Goal: Task Accomplishment & Management: Manage account settings

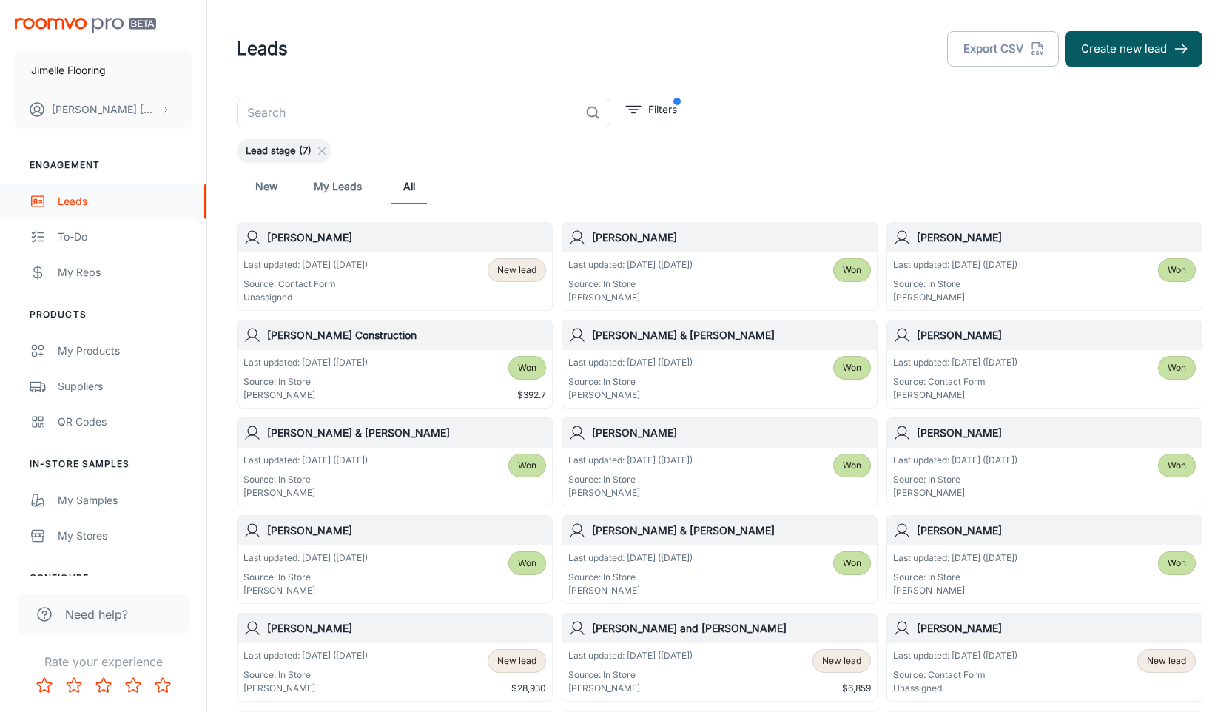
click at [73, 205] on div "Leads" at bounding box center [125, 201] width 134 height 16
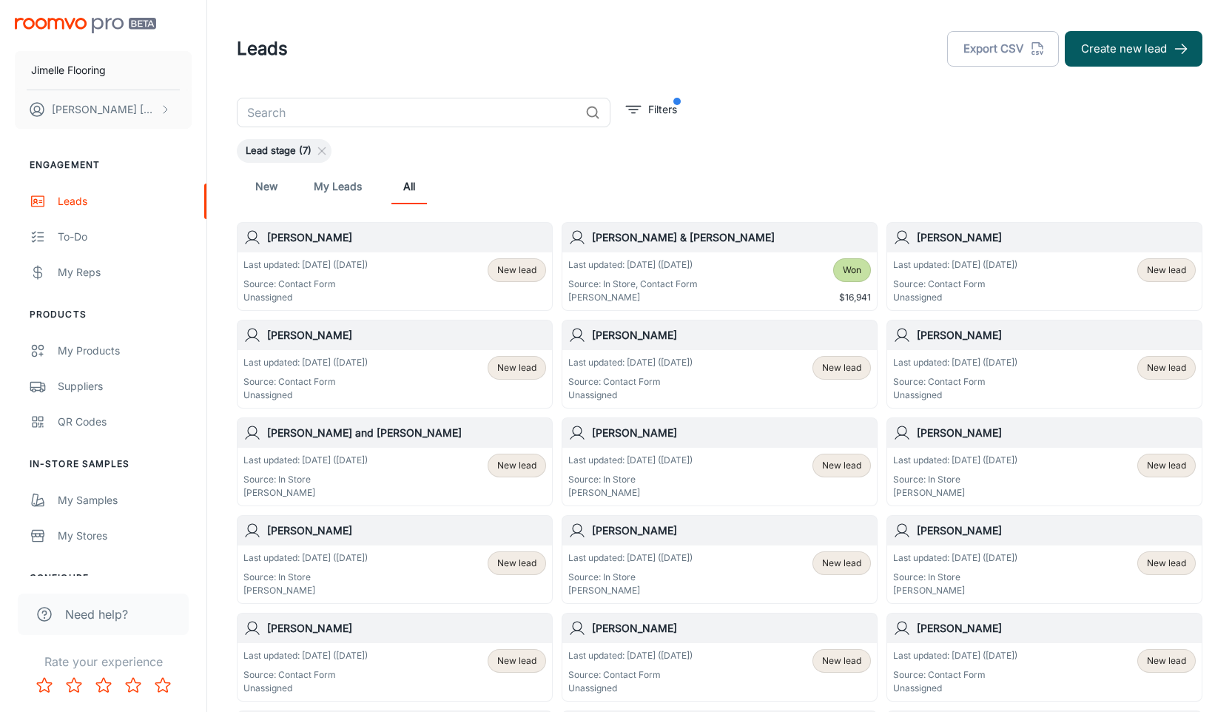
click at [262, 182] on link "New" at bounding box center [267, 187] width 36 height 36
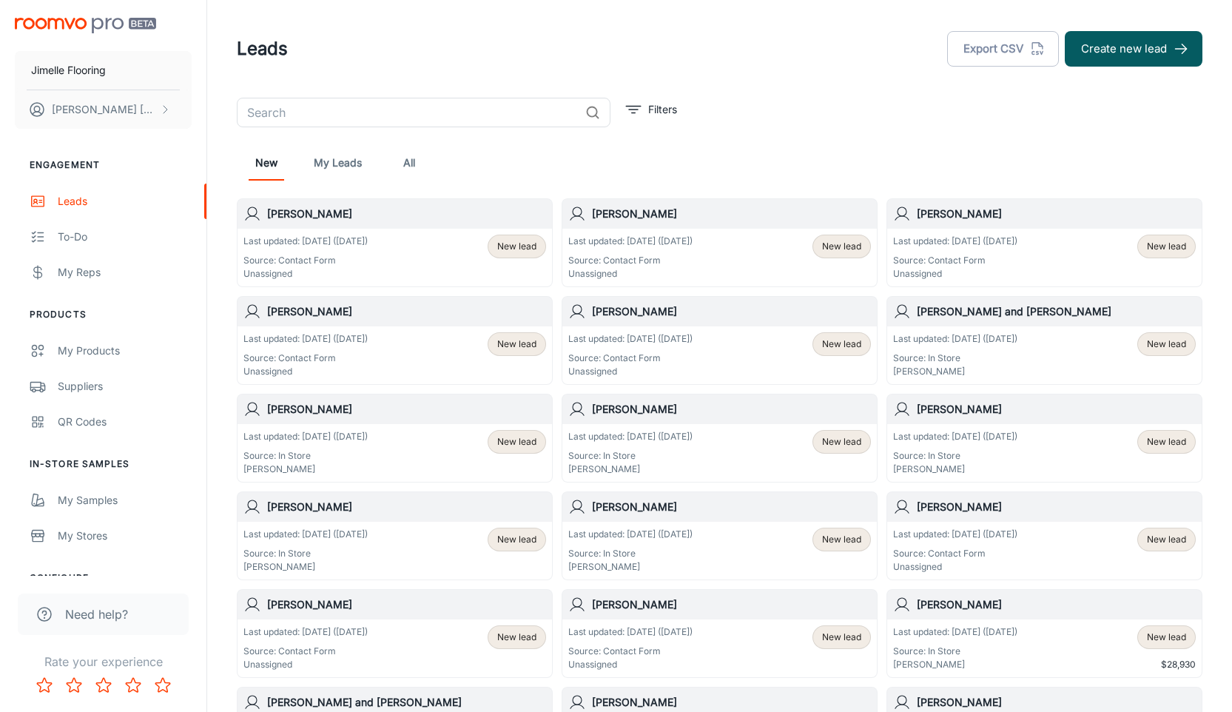
click at [438, 272] on div "Last updated: [DATE] ([DATE]) Source: Contact Form Unassigned New lead" at bounding box center [394, 258] width 303 height 46
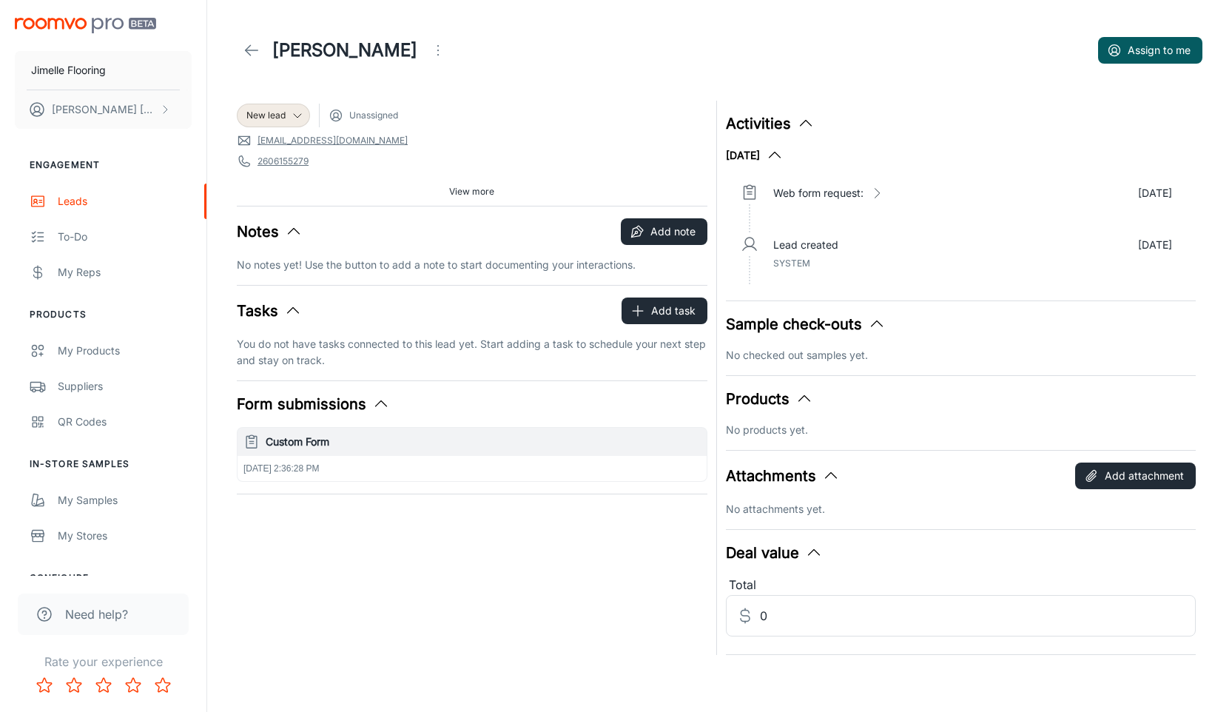
click at [368, 115] on span "Unassigned" at bounding box center [373, 115] width 49 height 13
click at [292, 116] on icon at bounding box center [298, 116] width 12 height 12
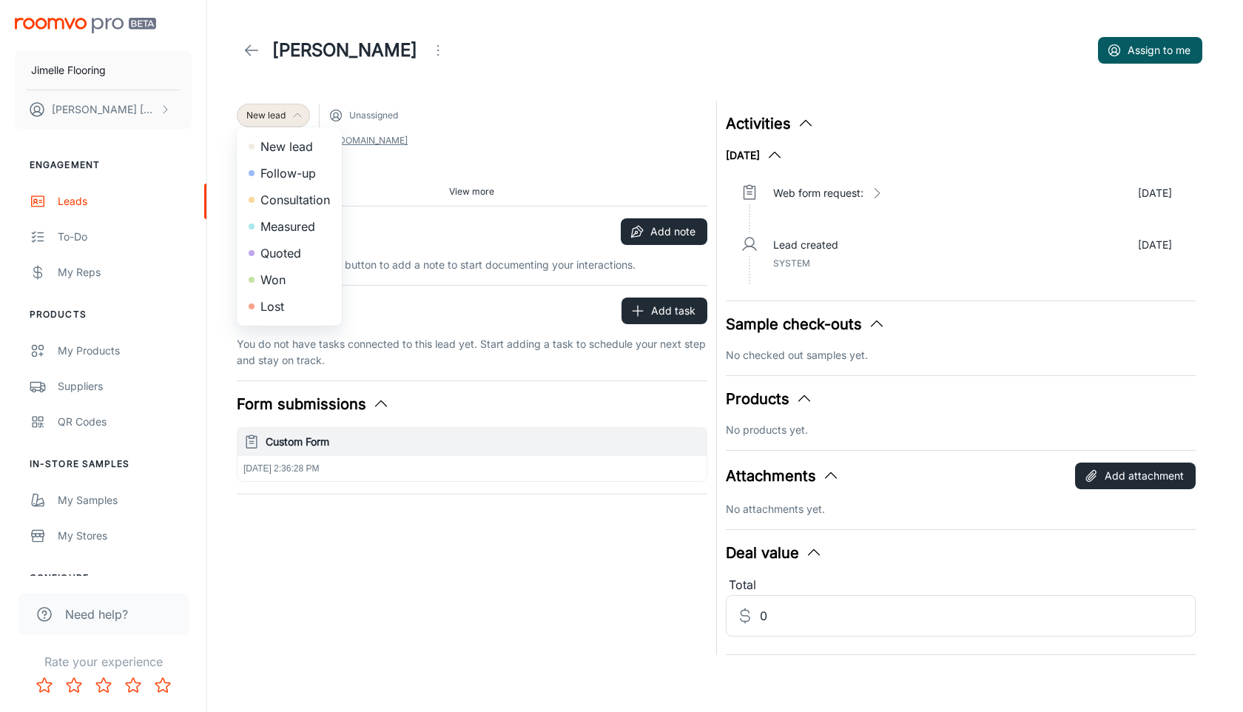
click at [294, 113] on div at bounding box center [621, 356] width 1243 height 712
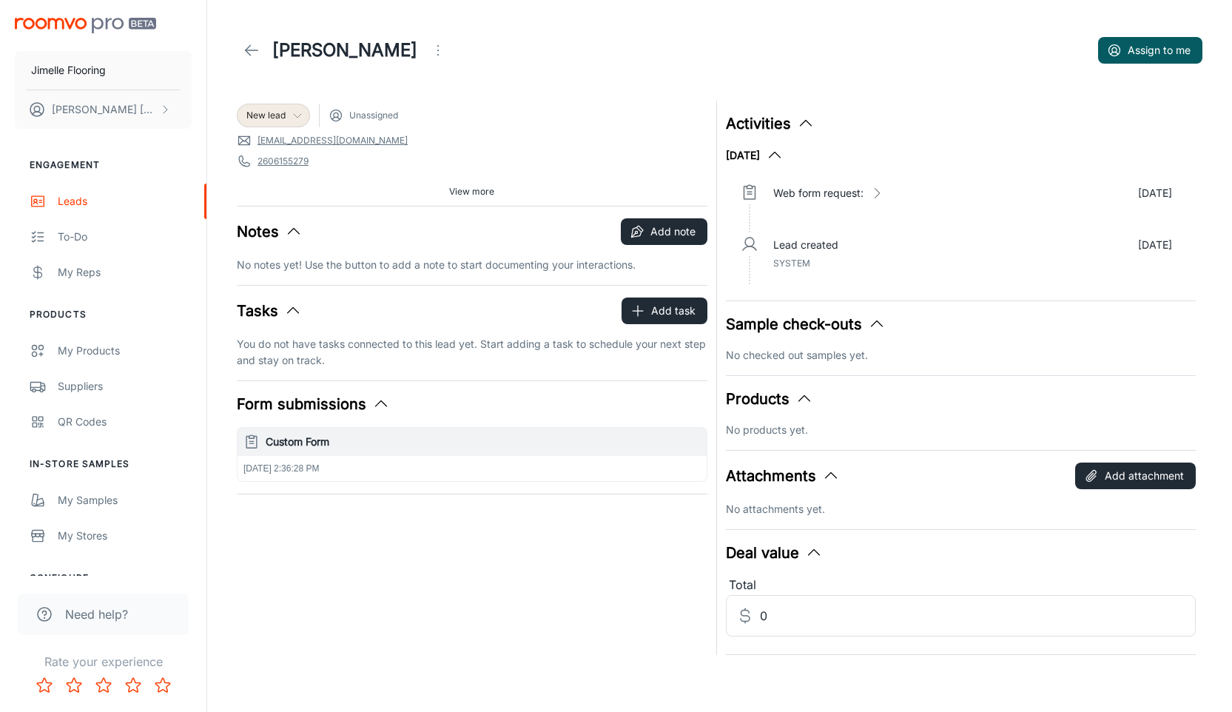
click at [429, 57] on icon "Open menu" at bounding box center [438, 50] width 18 height 18
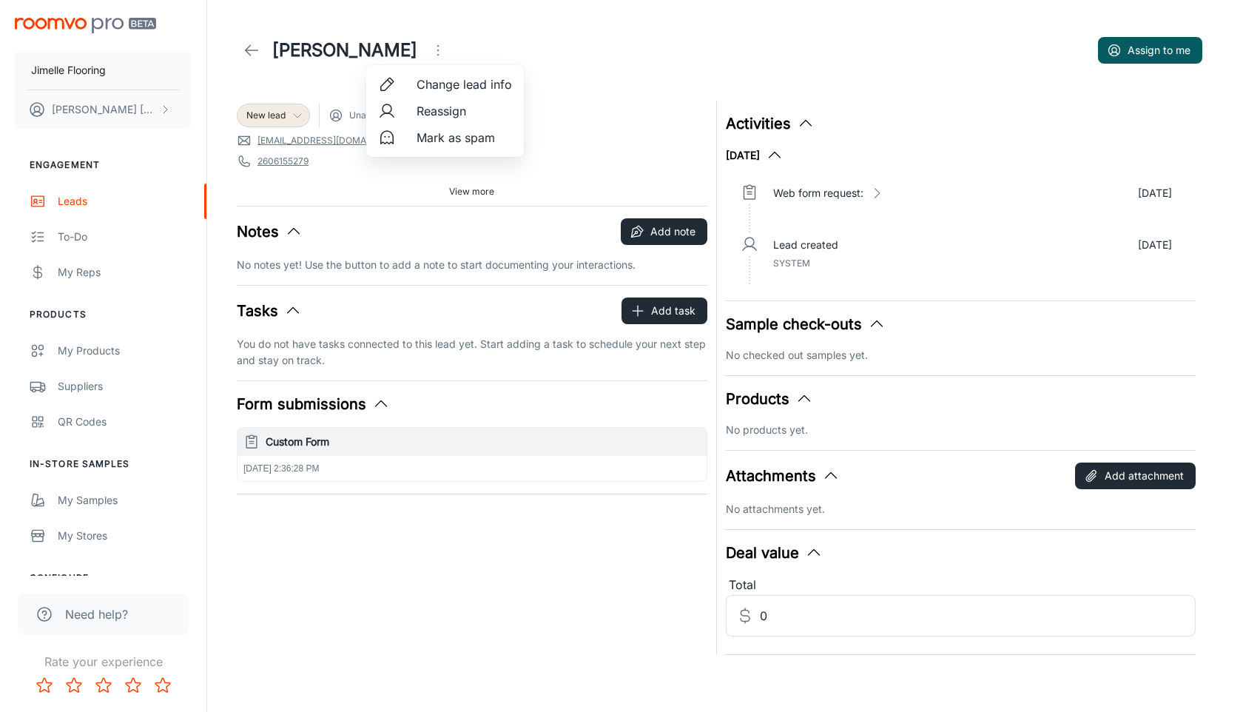
click at [440, 111] on span "Reassign" at bounding box center [464, 111] width 95 height 18
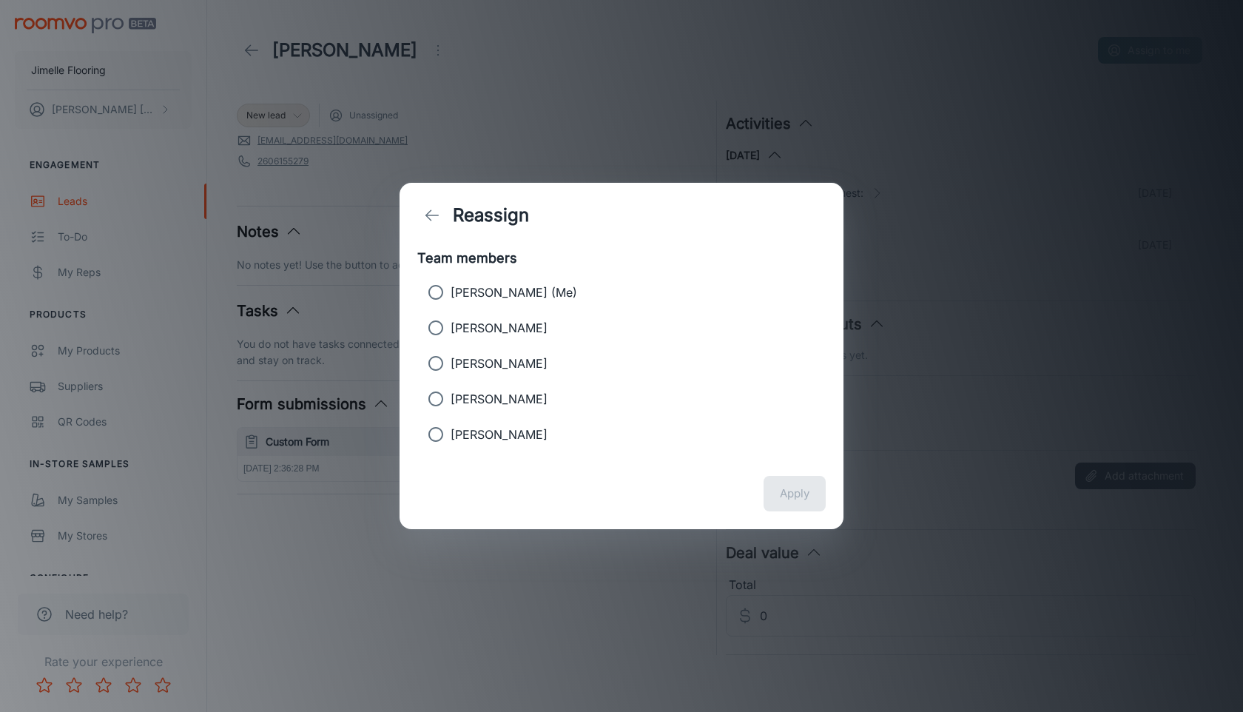
click at [498, 329] on p "[PERSON_NAME]" at bounding box center [499, 328] width 97 height 18
click at [451, 329] on input "[PERSON_NAME]" at bounding box center [436, 328] width 30 height 30
radio input "true"
click at [803, 501] on button "Apply" at bounding box center [795, 494] width 62 height 36
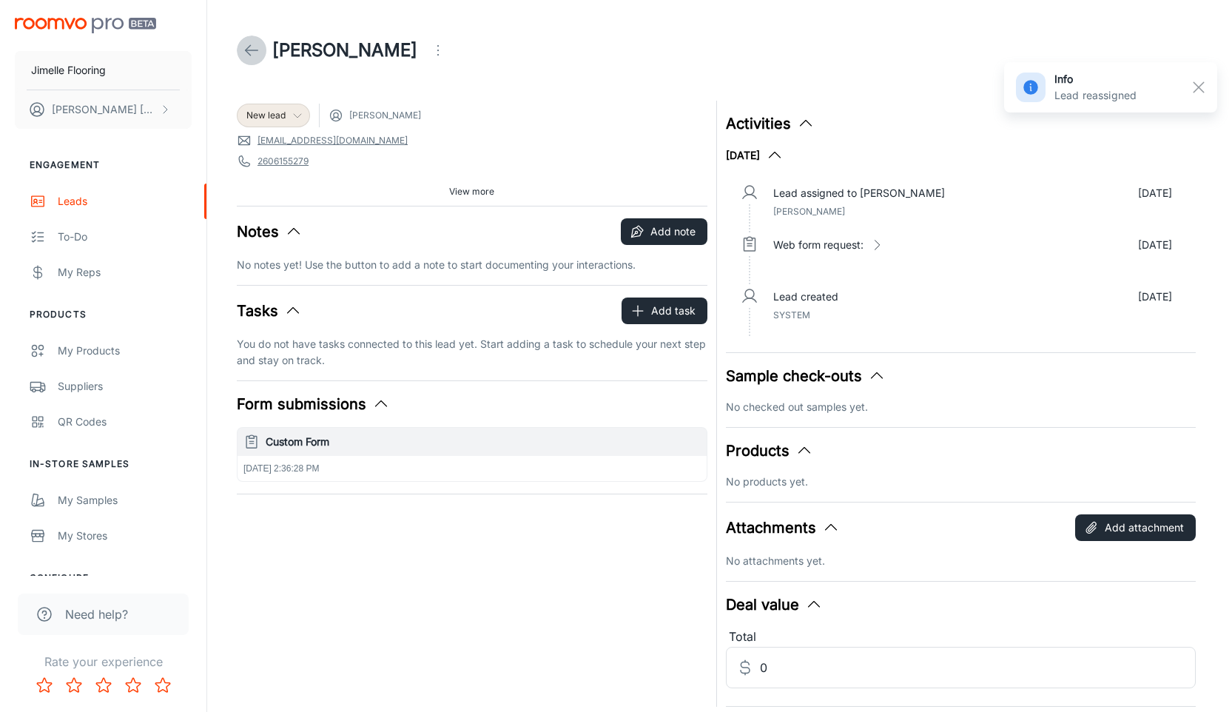
click at [247, 50] on icon at bounding box center [252, 50] width 18 height 18
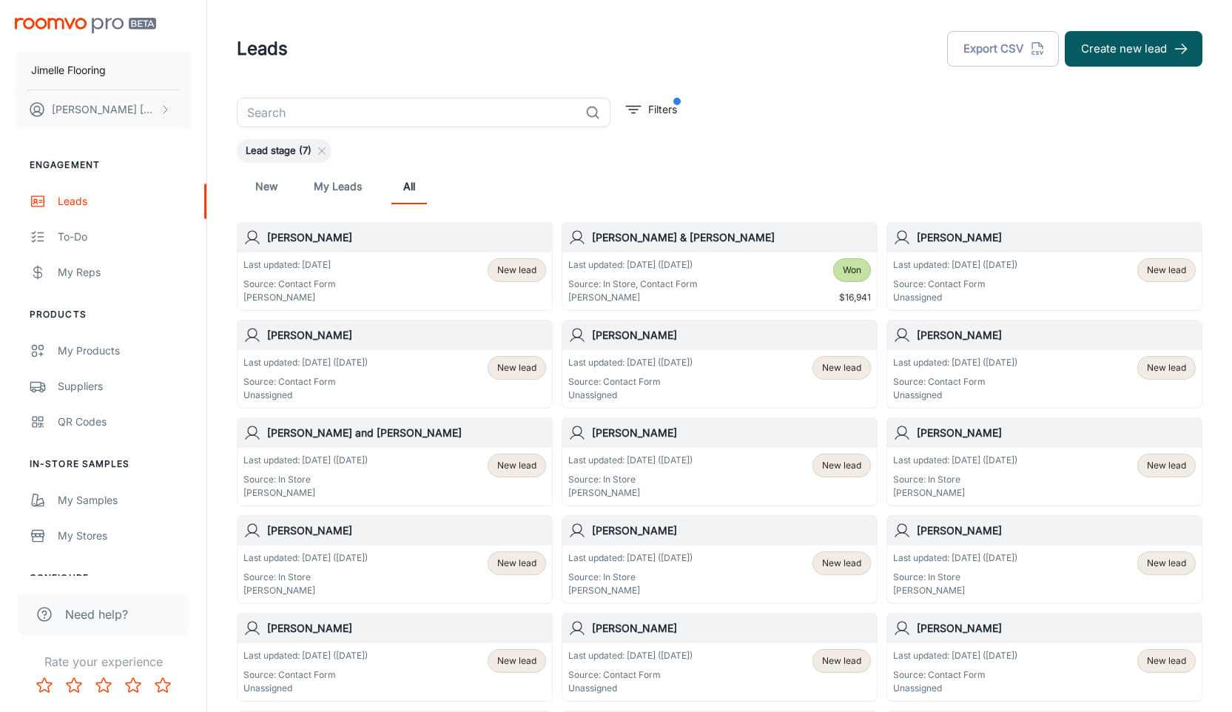
click at [1006, 283] on p "Source: Contact Form" at bounding box center [955, 283] width 124 height 13
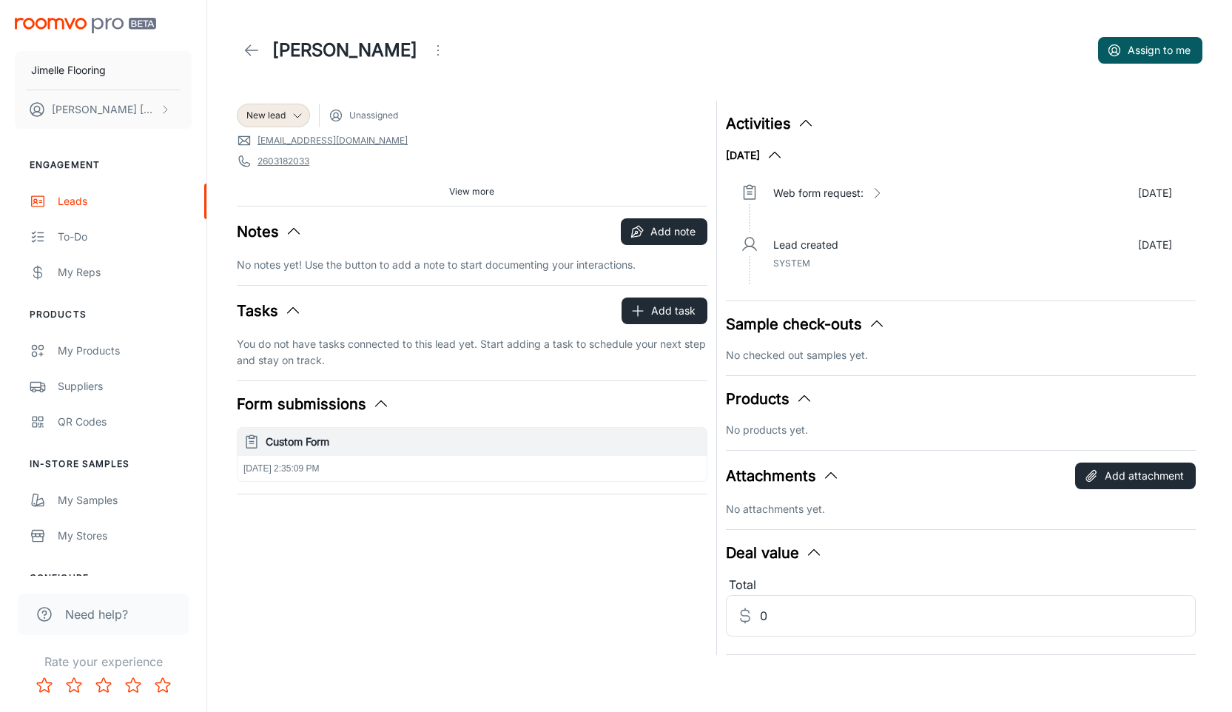
click at [429, 51] on icon "Open menu" at bounding box center [438, 50] width 18 height 18
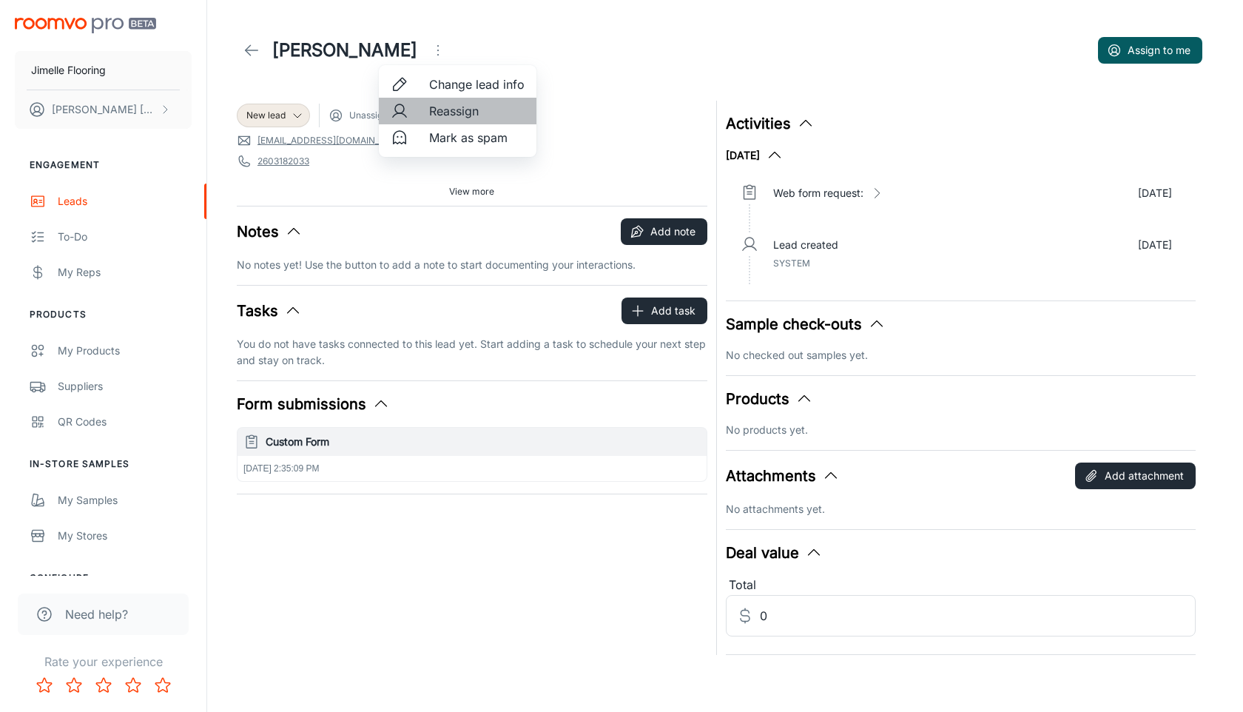
click at [478, 115] on span "Reassign" at bounding box center [476, 111] width 95 height 18
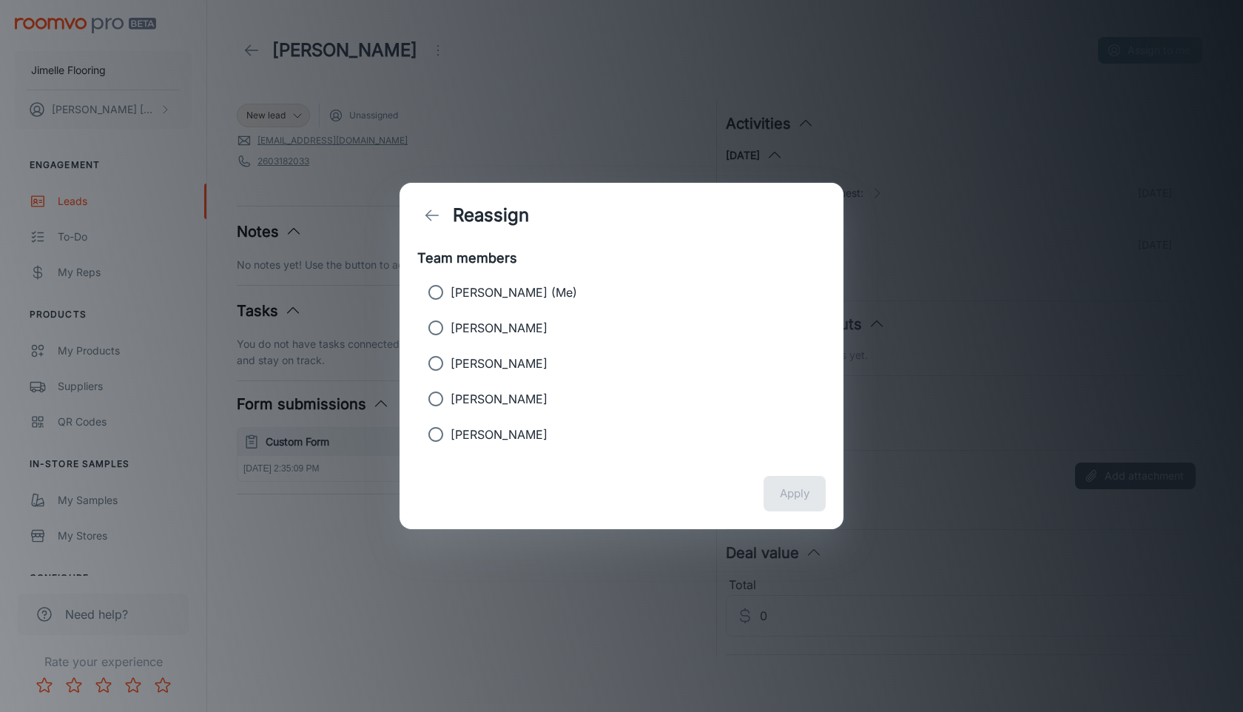
click at [504, 323] on p "[PERSON_NAME]" at bounding box center [499, 328] width 97 height 18
click at [451, 323] on input "[PERSON_NAME]" at bounding box center [436, 328] width 30 height 30
radio input "true"
click at [781, 488] on button "Apply" at bounding box center [795, 494] width 62 height 36
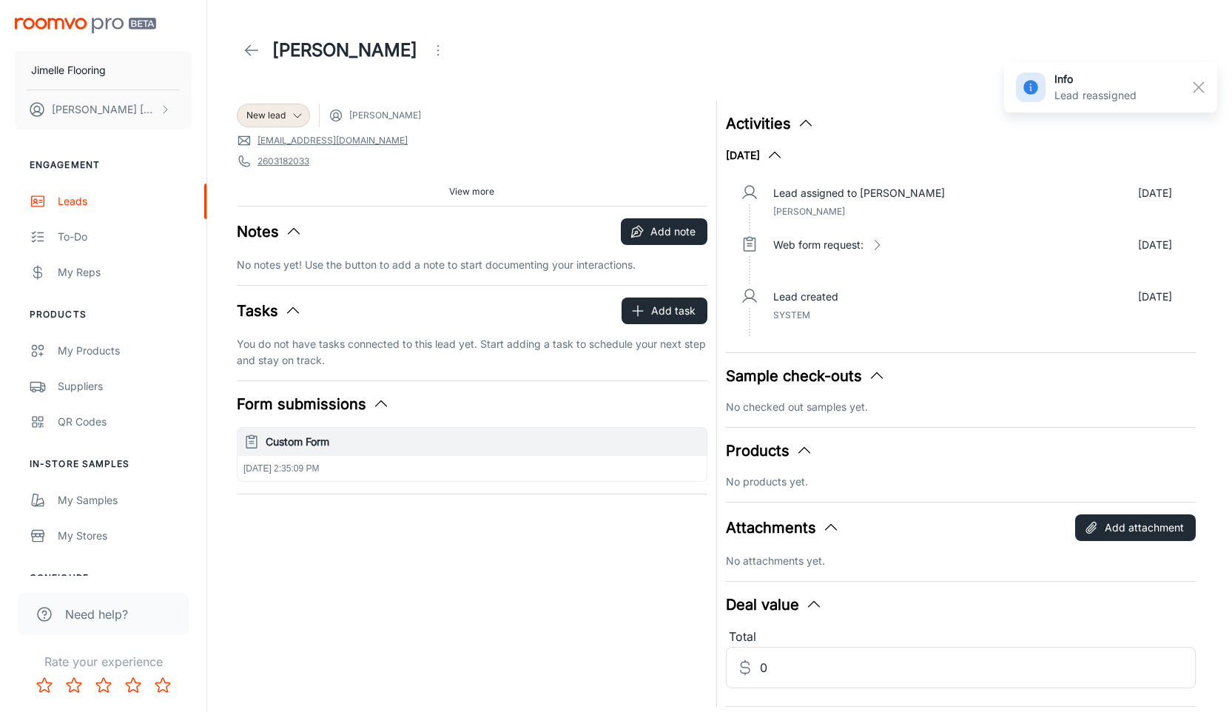
click at [246, 51] on polyline at bounding box center [248, 50] width 5 height 10
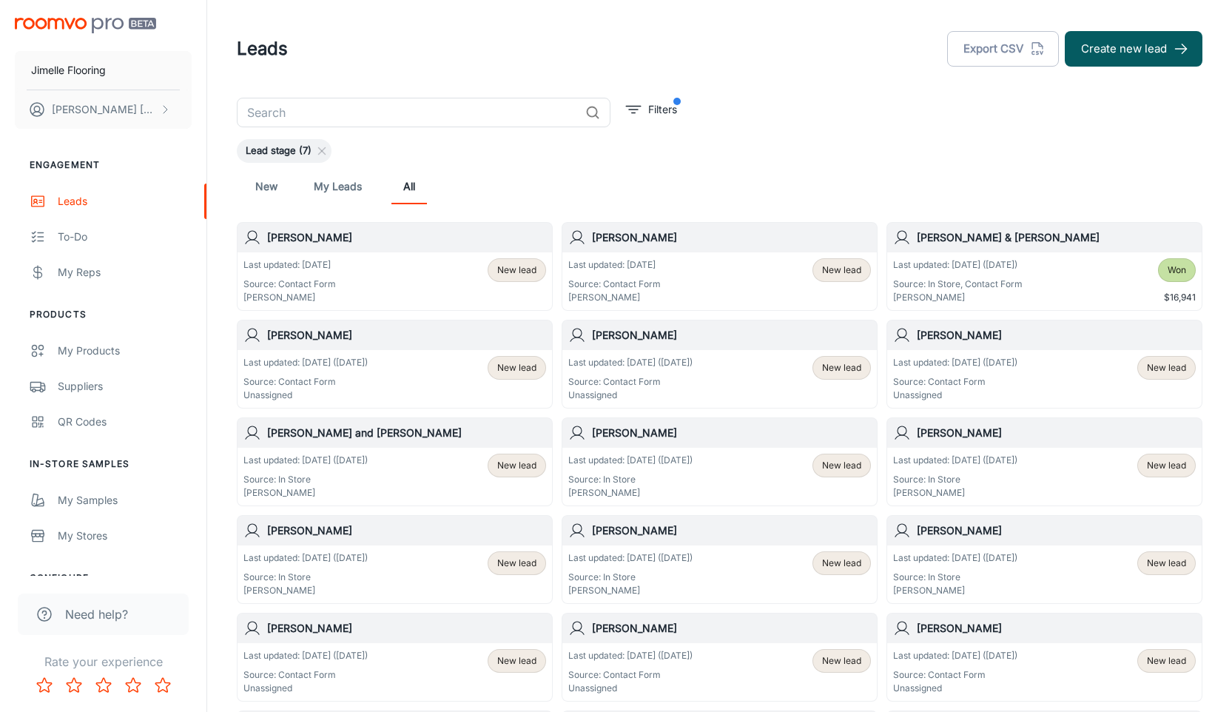
click at [443, 332] on h6 "Deborah A Morgan" at bounding box center [406, 335] width 279 height 16
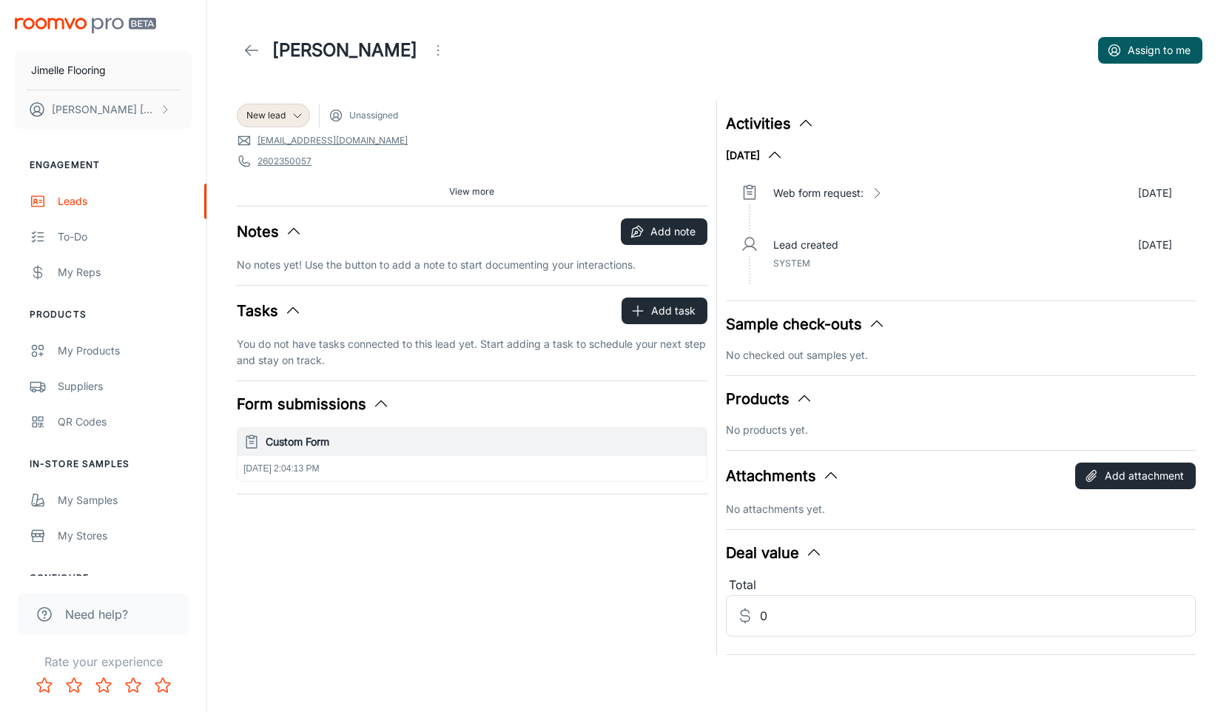
click at [447, 49] on icon "Open menu" at bounding box center [438, 50] width 18 height 18
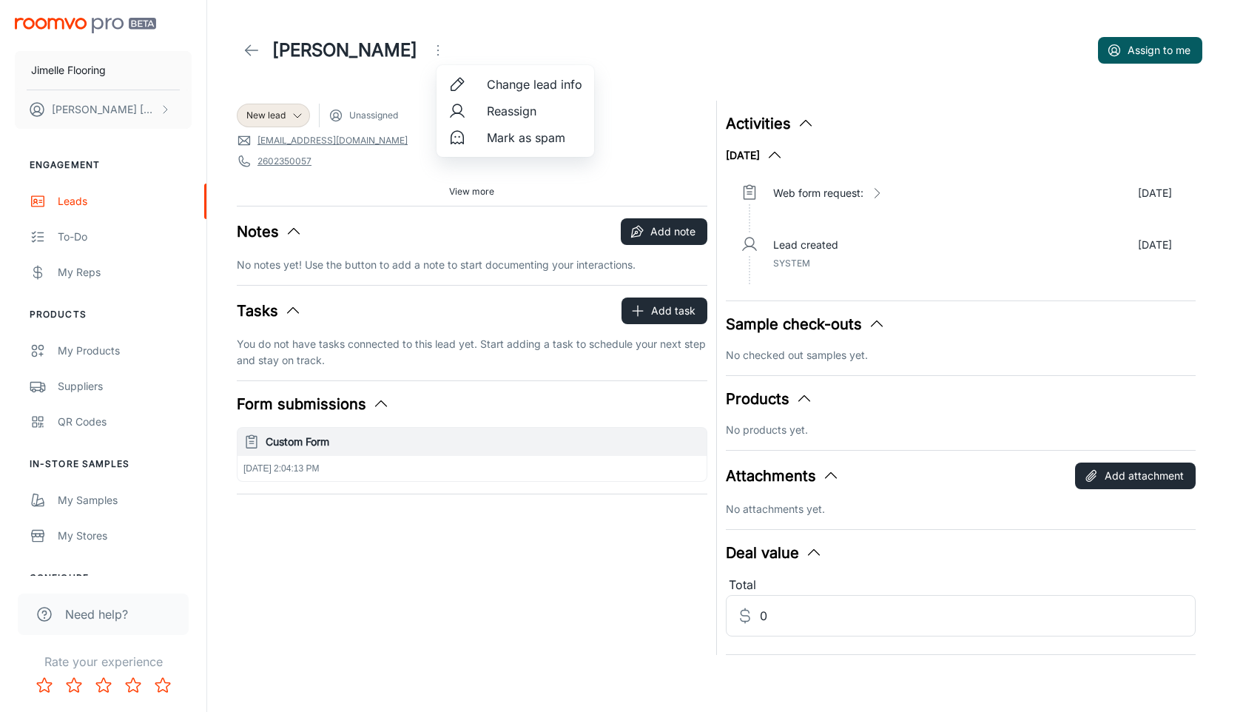
click at [501, 115] on span "Reassign" at bounding box center [534, 111] width 95 height 18
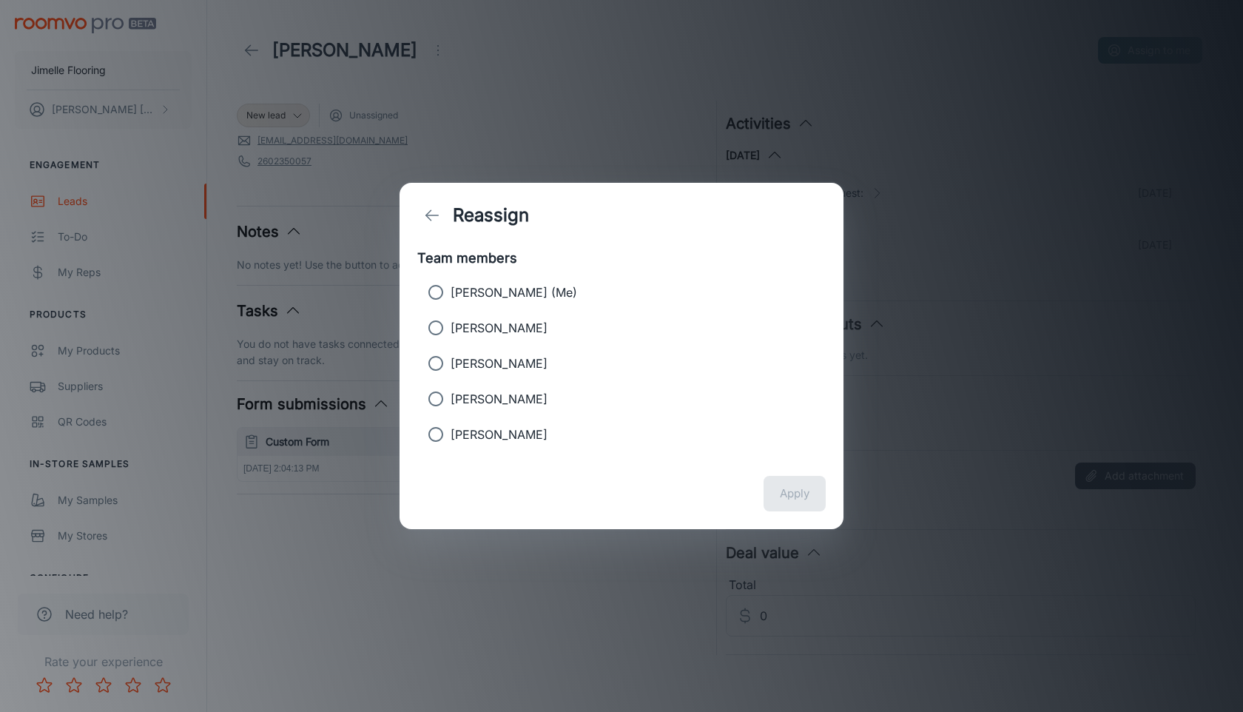
click at [521, 331] on p "[PERSON_NAME]" at bounding box center [499, 328] width 97 height 18
click at [451, 331] on input "[PERSON_NAME]" at bounding box center [436, 328] width 30 height 30
radio input "true"
click at [794, 497] on button "Apply" at bounding box center [795, 494] width 62 height 36
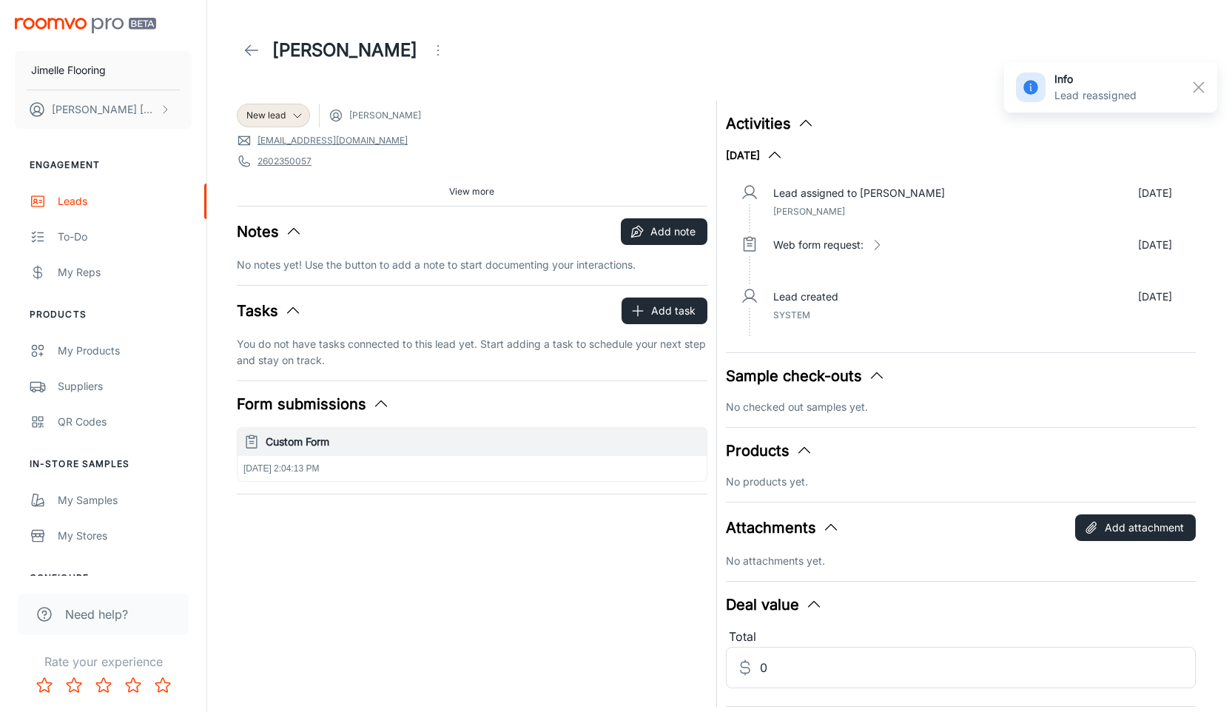
click at [244, 52] on icon at bounding box center [252, 50] width 18 height 18
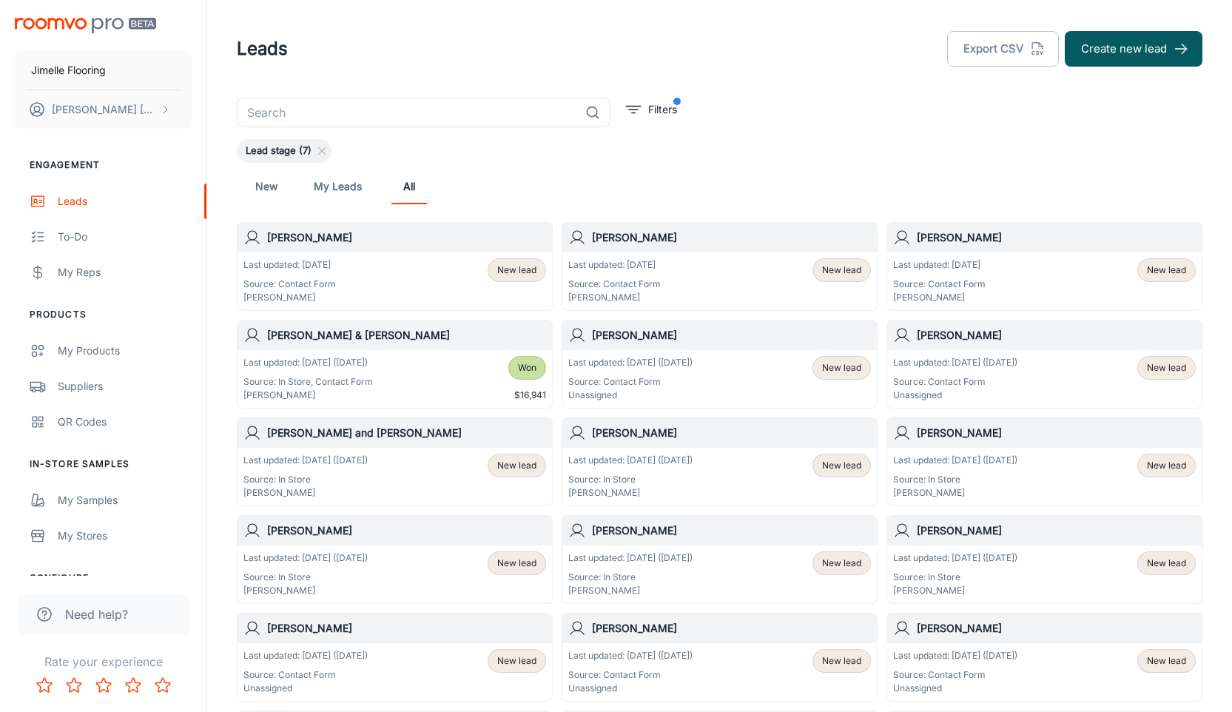
click at [788, 384] on div "Last updated: Sep 25 (4 days ago) Source: Contact Form Unassigned New lead" at bounding box center [719, 379] width 303 height 46
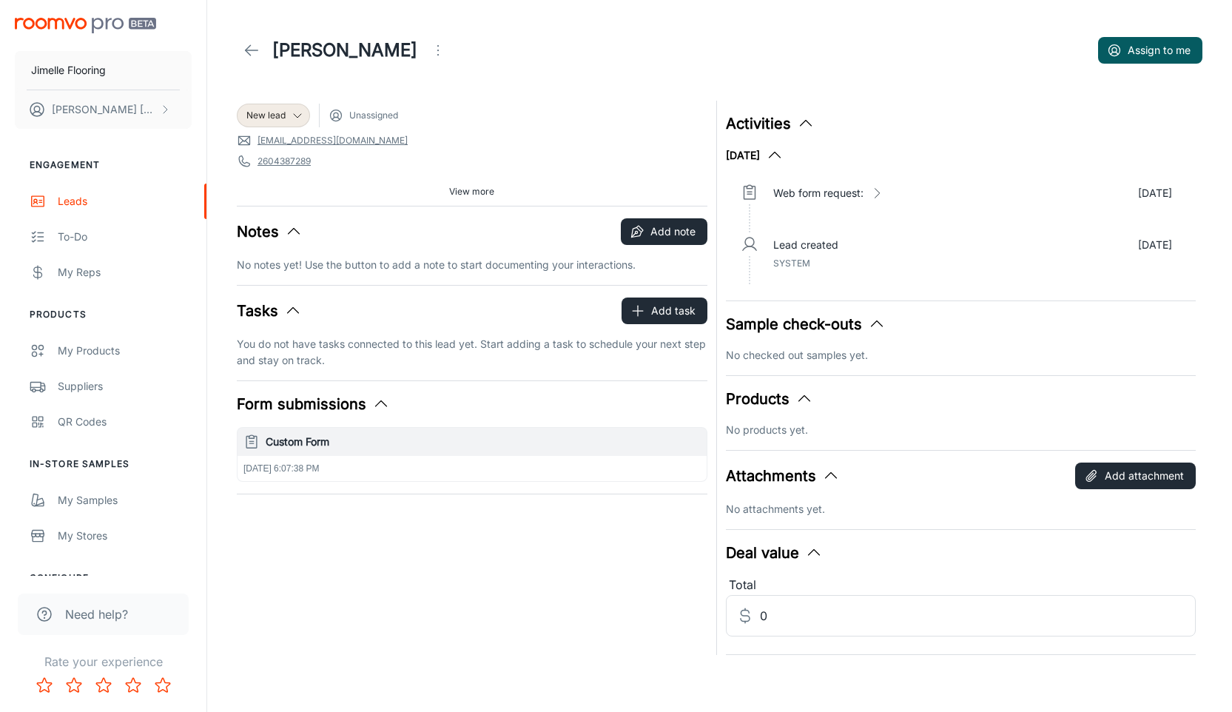
click at [435, 54] on div "Rosann Darnall Assign to me" at bounding box center [720, 50] width 966 height 41
click at [429, 54] on icon "Open menu" at bounding box center [438, 50] width 18 height 18
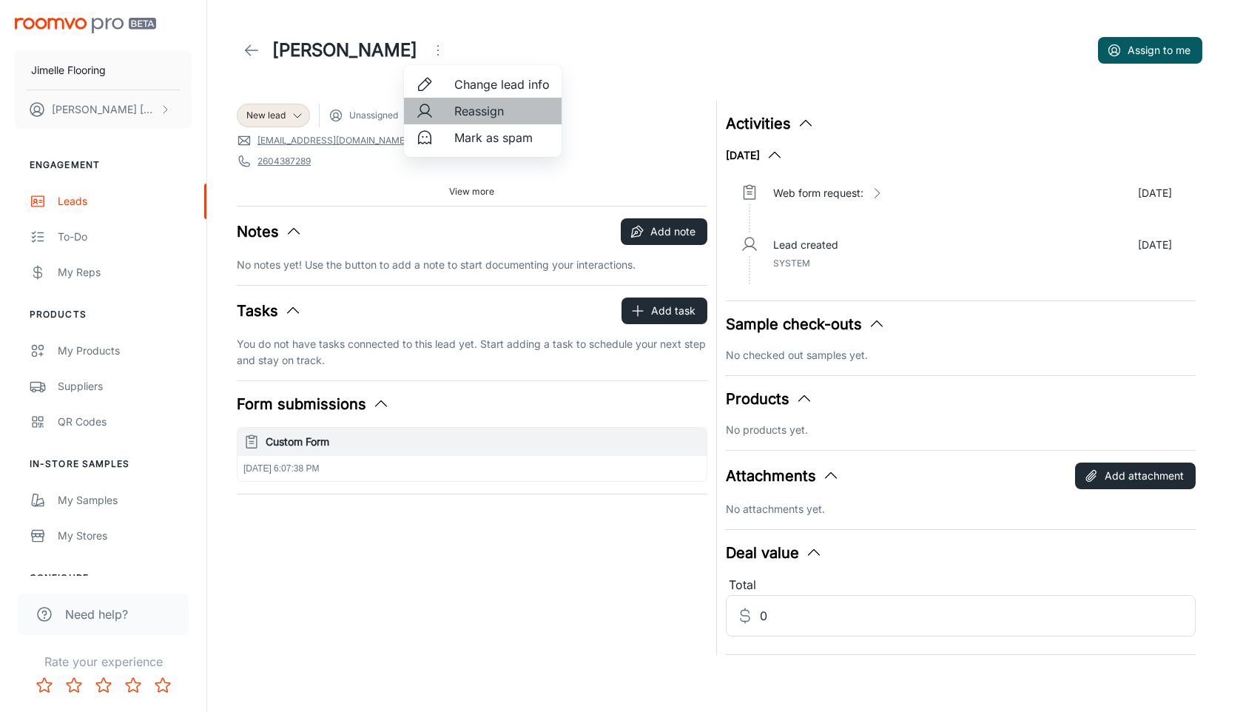
click at [469, 113] on span "Reassign" at bounding box center [501, 111] width 95 height 18
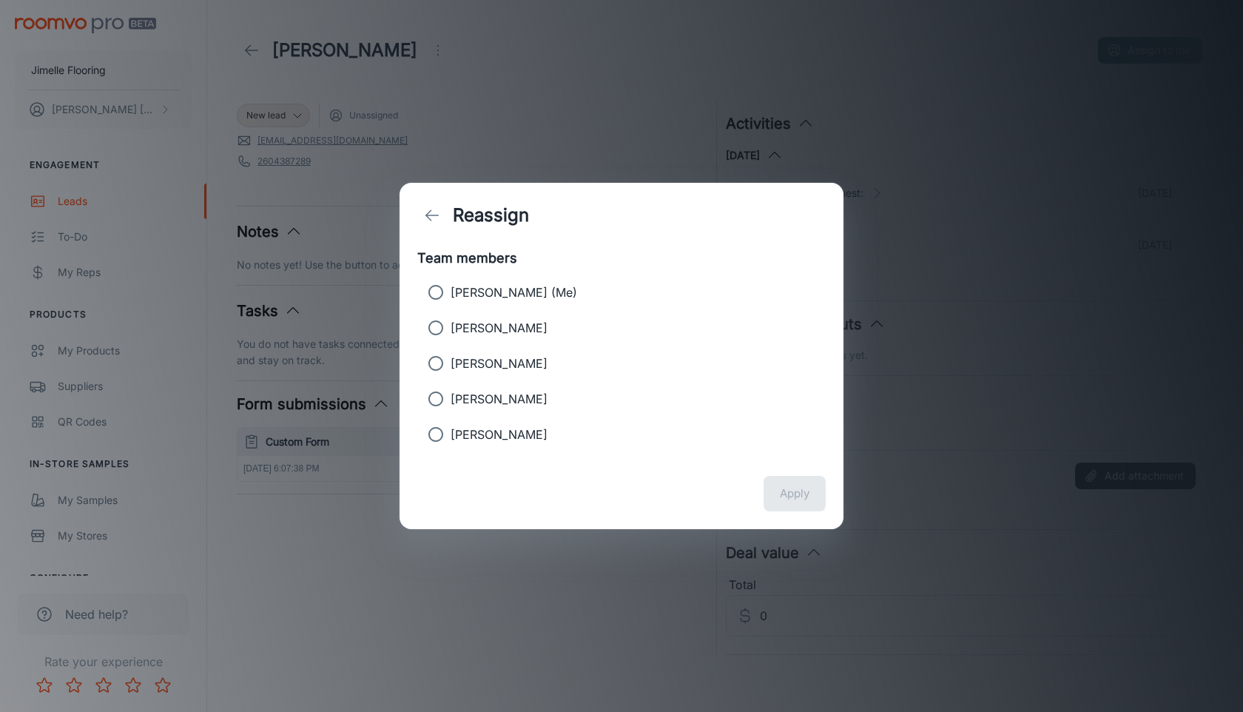
click at [514, 330] on p "[PERSON_NAME]" at bounding box center [499, 328] width 97 height 18
click at [451, 330] on input "[PERSON_NAME]" at bounding box center [436, 328] width 30 height 30
radio input "true"
click at [789, 494] on button "Apply" at bounding box center [795, 494] width 62 height 36
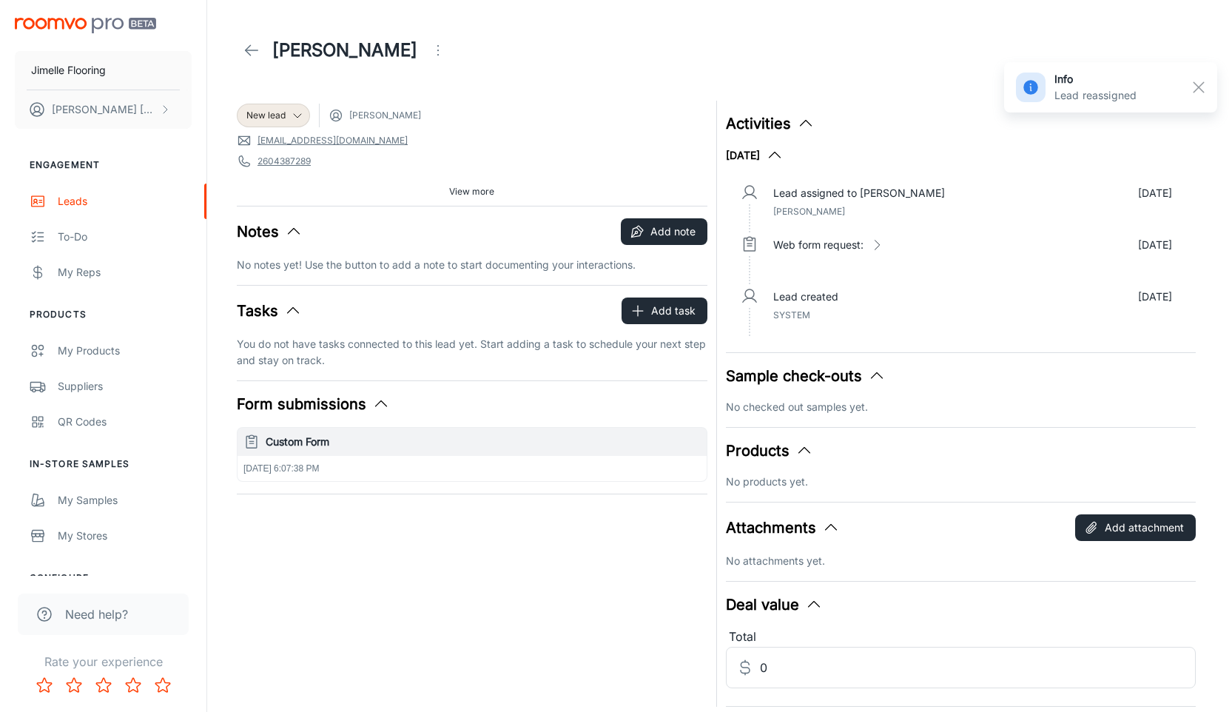
click at [249, 51] on icon at bounding box center [252, 50] width 18 height 18
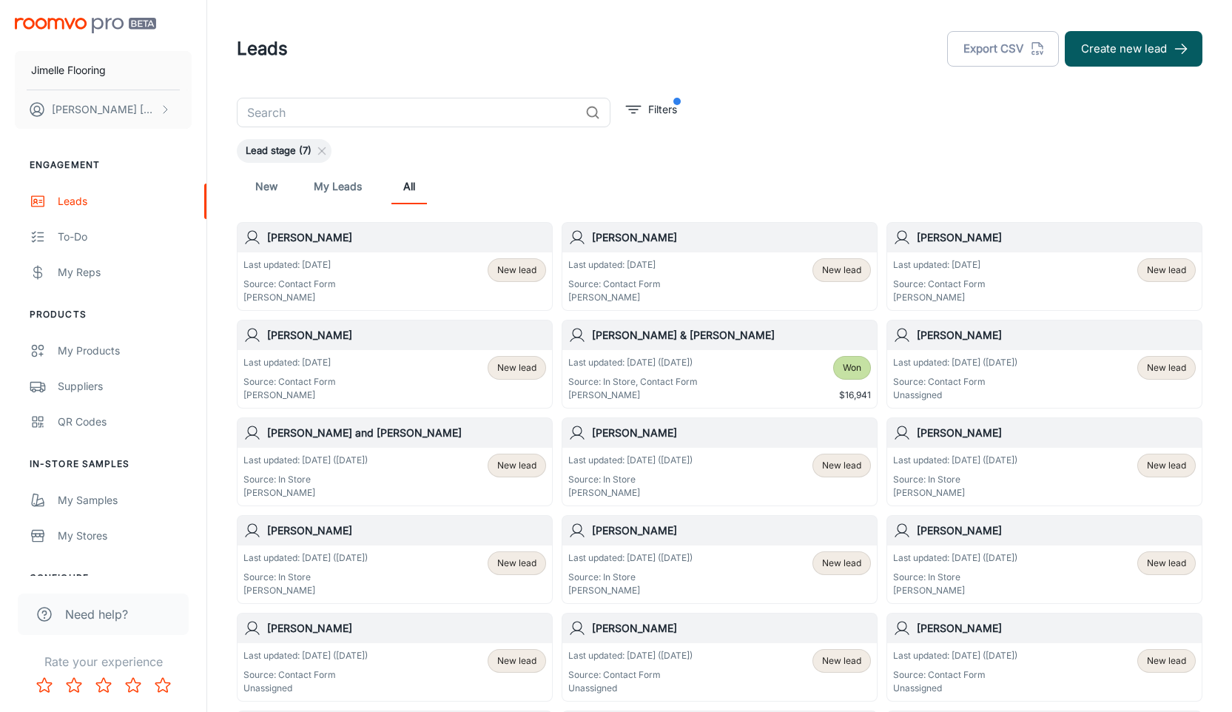
click at [1054, 376] on div "Last updated: Sep 24 (5 days ago) Source: Contact Form Unassigned New lead" at bounding box center [1044, 379] width 303 height 46
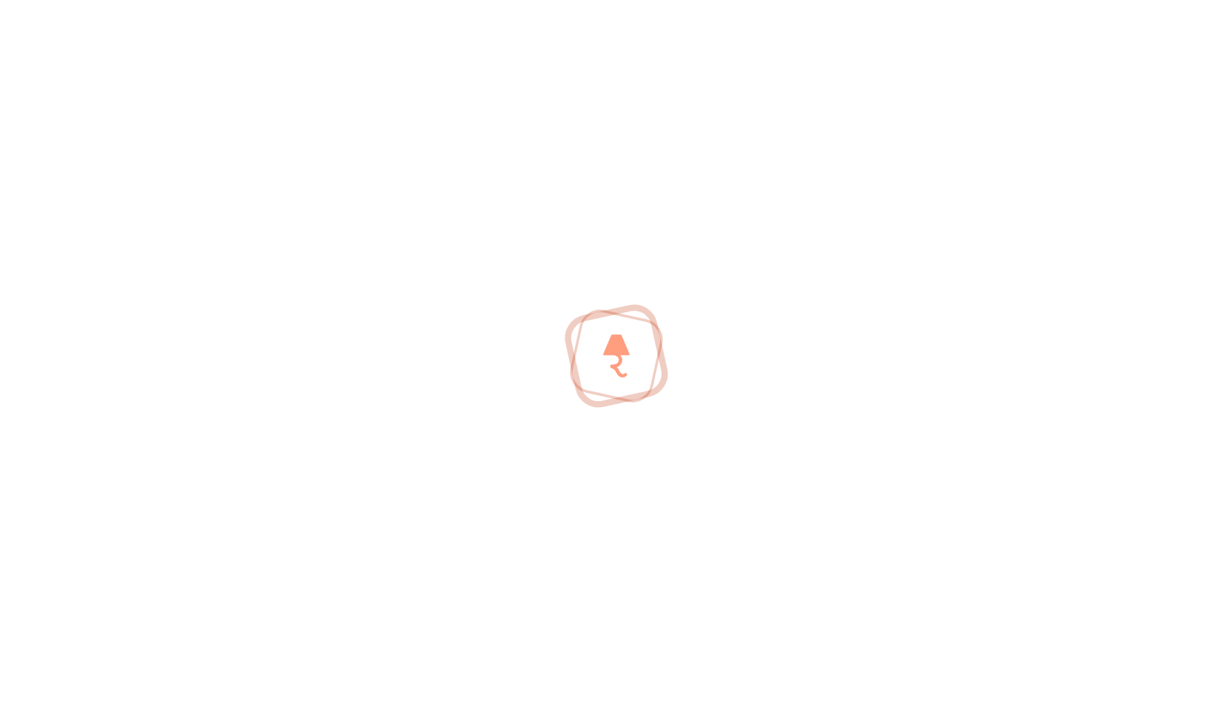
click at [1054, 376] on div at bounding box center [616, 356] width 1232 height 712
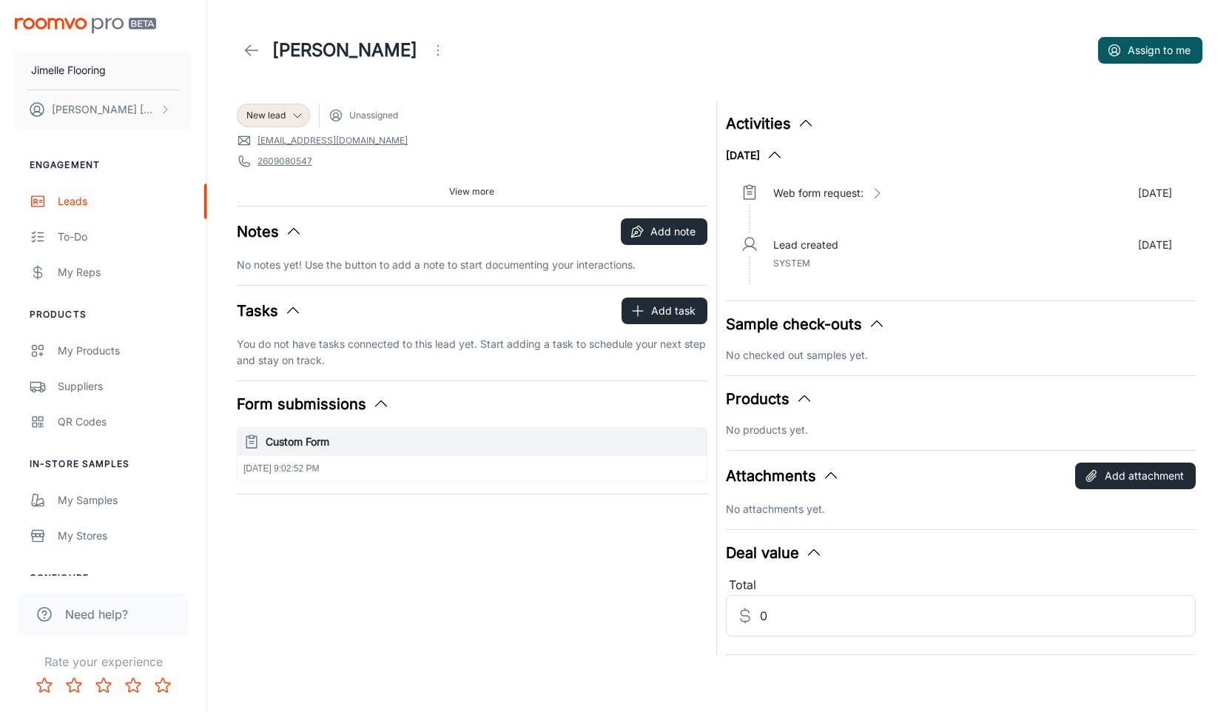
click at [441, 58] on button "Open menu" at bounding box center [438, 51] width 30 height 30
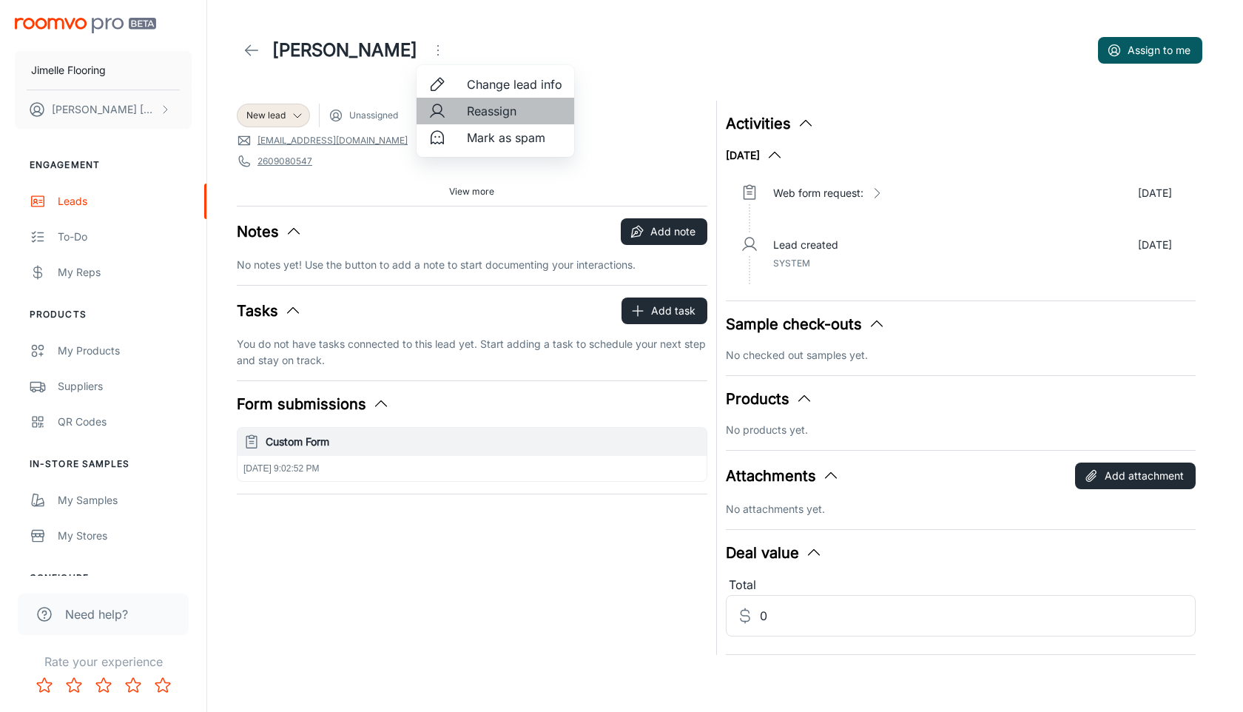
click at [452, 110] on div at bounding box center [441, 111] width 27 height 18
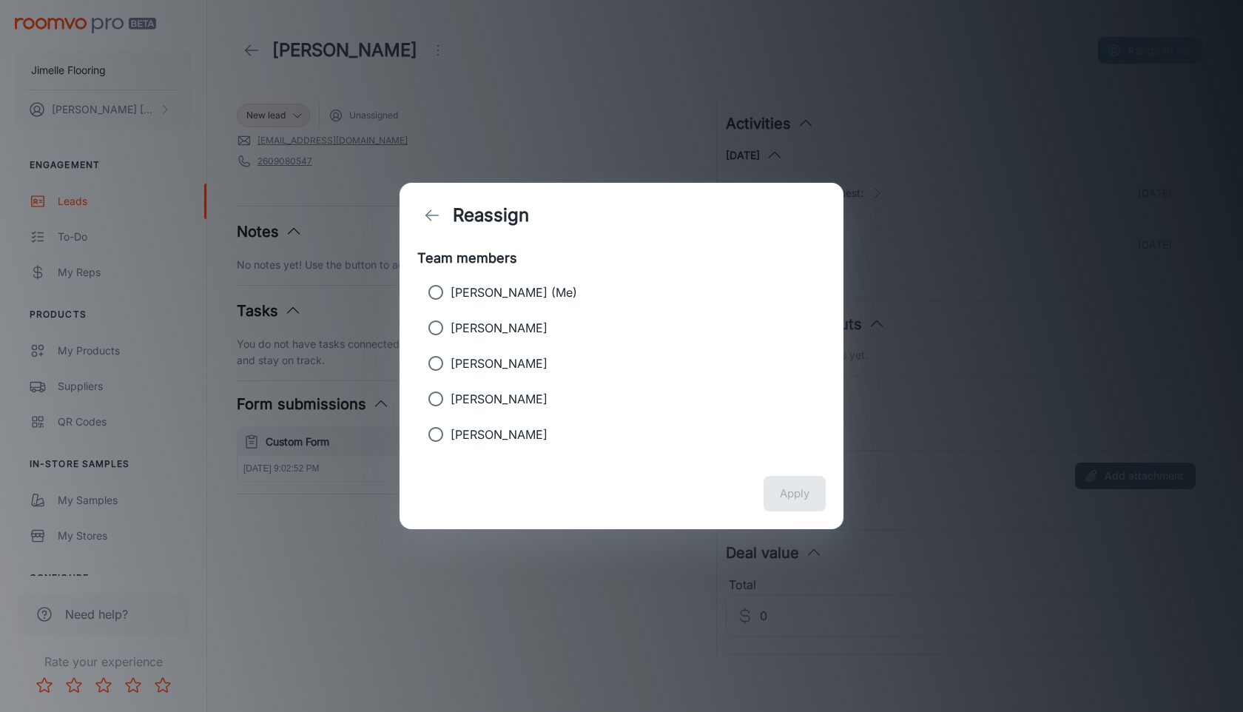
click at [505, 331] on p "[PERSON_NAME]" at bounding box center [499, 328] width 97 height 18
click at [451, 331] on input "[PERSON_NAME]" at bounding box center [436, 328] width 30 height 30
radio input "true"
click at [809, 497] on button "Apply" at bounding box center [795, 494] width 62 height 36
